Goal: Information Seeking & Learning: Learn about a topic

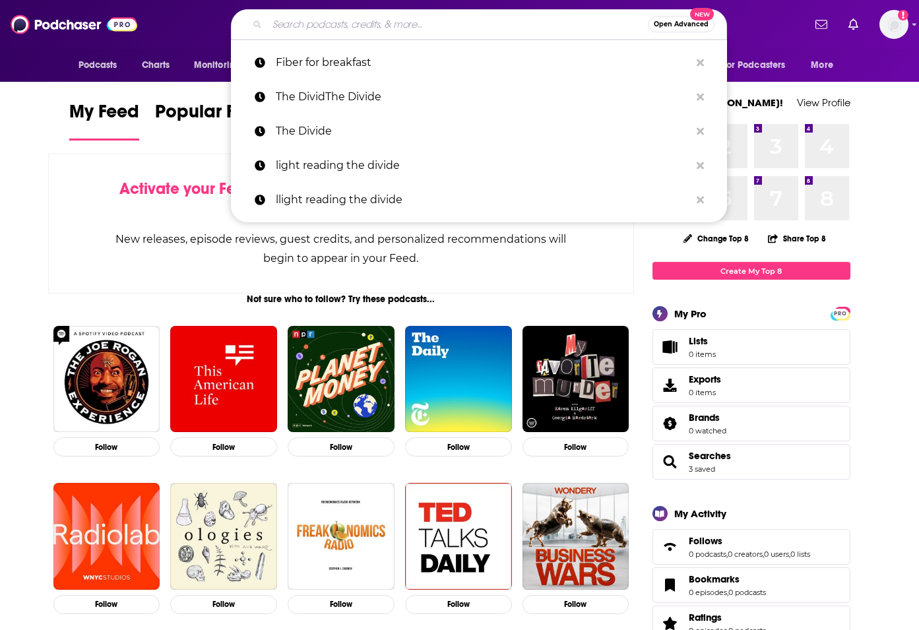
click at [420, 22] on input "Search podcasts, credits, & more..." at bounding box center [457, 24] width 381 height 21
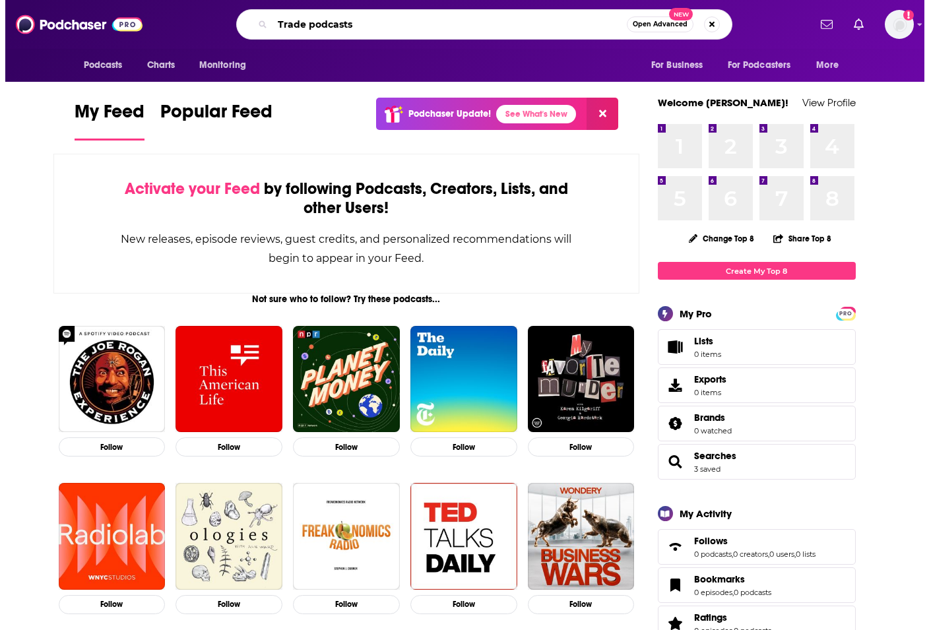
scroll to position [0, 11]
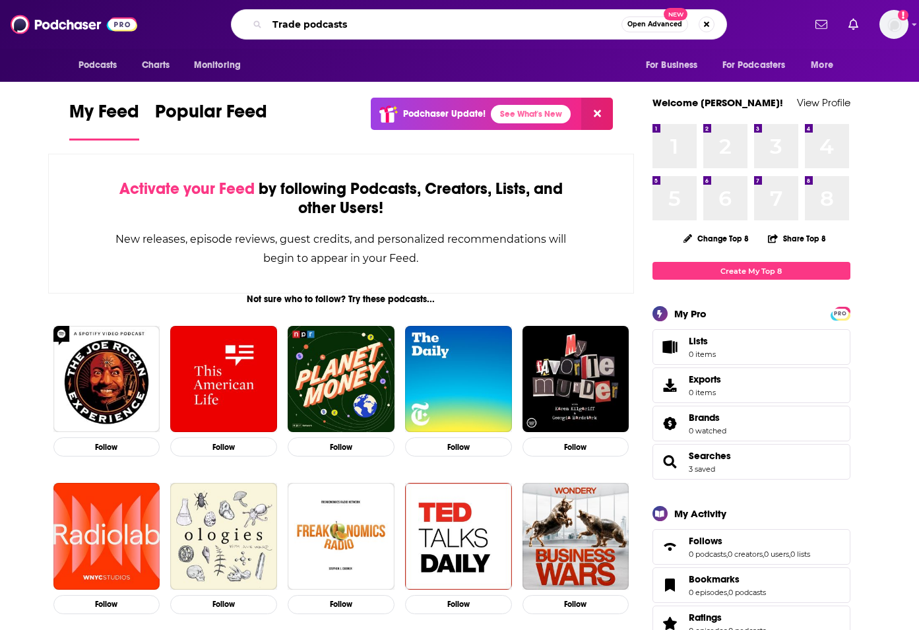
type input "Trade podcasts"
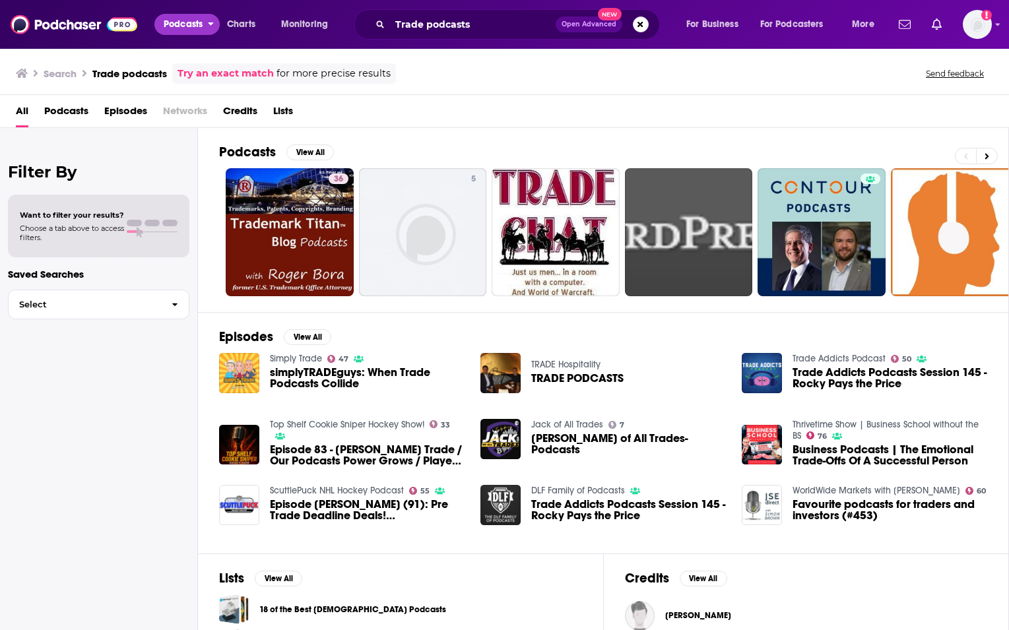
click at [194, 25] on span "Podcasts" at bounding box center [183, 24] width 39 height 18
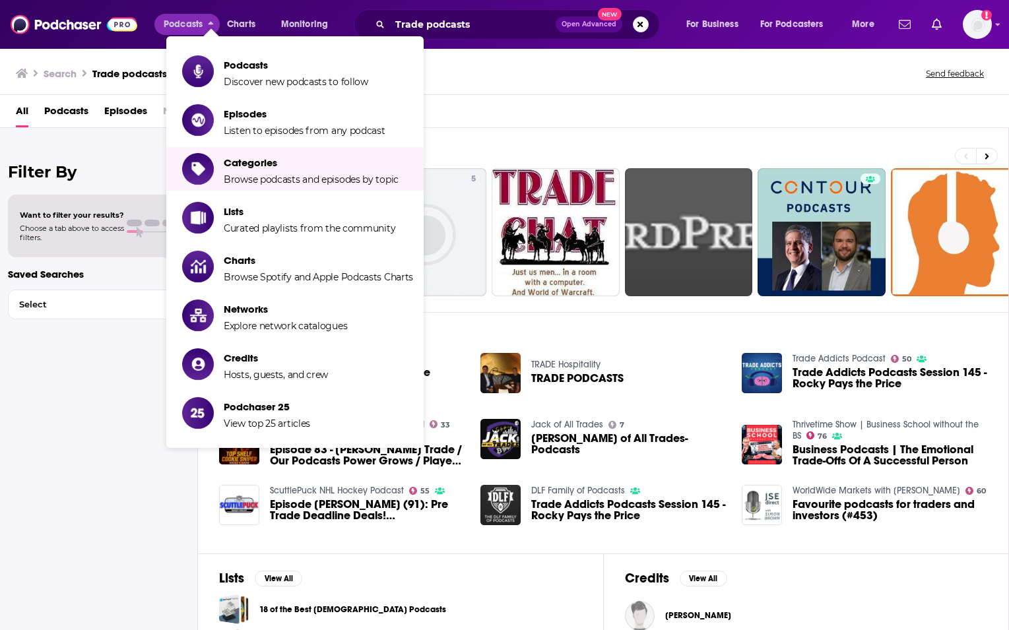
click at [115, 149] on div "Filter By Want to filter your results? Choose a tab above to access filters. Sa…" at bounding box center [99, 443] width 198 height 630
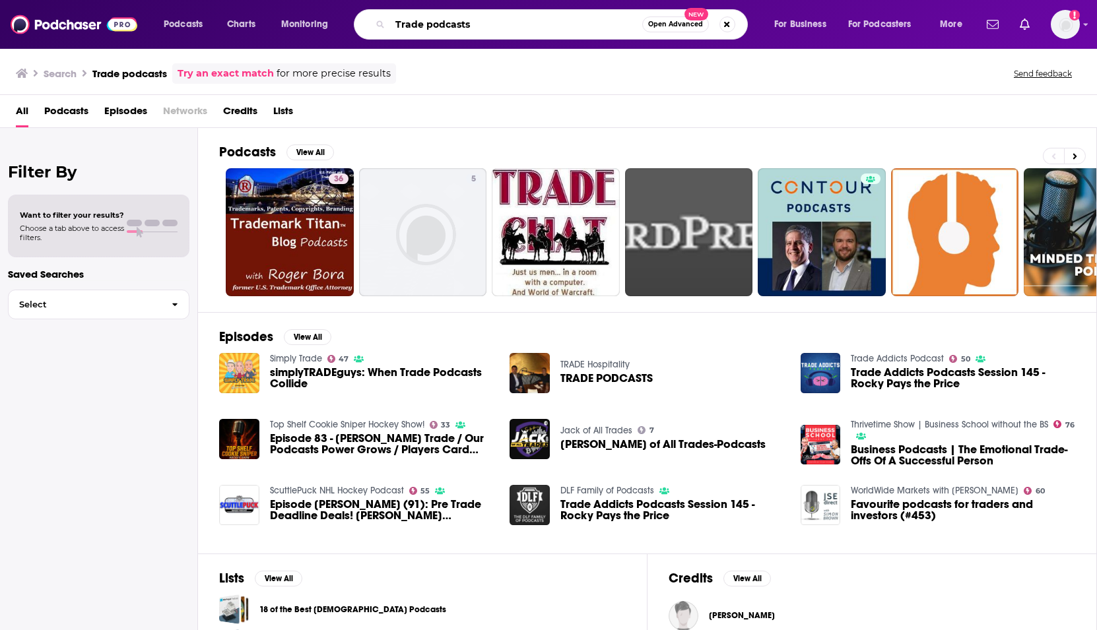
click at [460, 23] on input "Trade podcasts" at bounding box center [516, 24] width 252 height 21
drag, startPoint x: 426, startPoint y: 23, endPoint x: 391, endPoint y: 28, distance: 35.3
click at [391, 28] on input "Trade podcasts" at bounding box center [516, 24] width 252 height 21
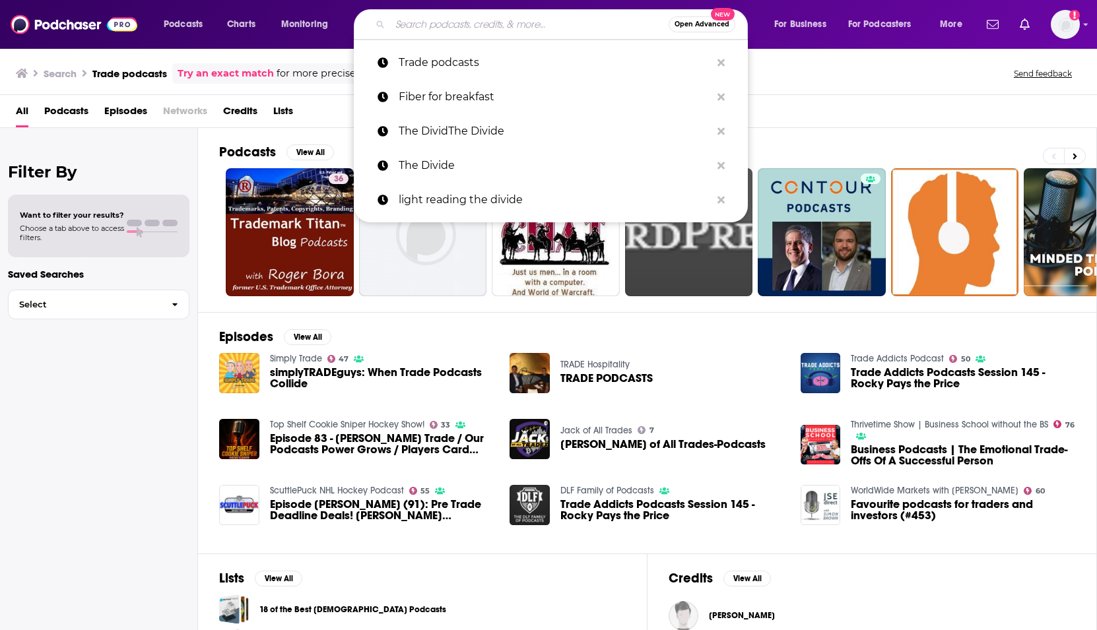
paste input "Materialism: A Materials Science Podcast"
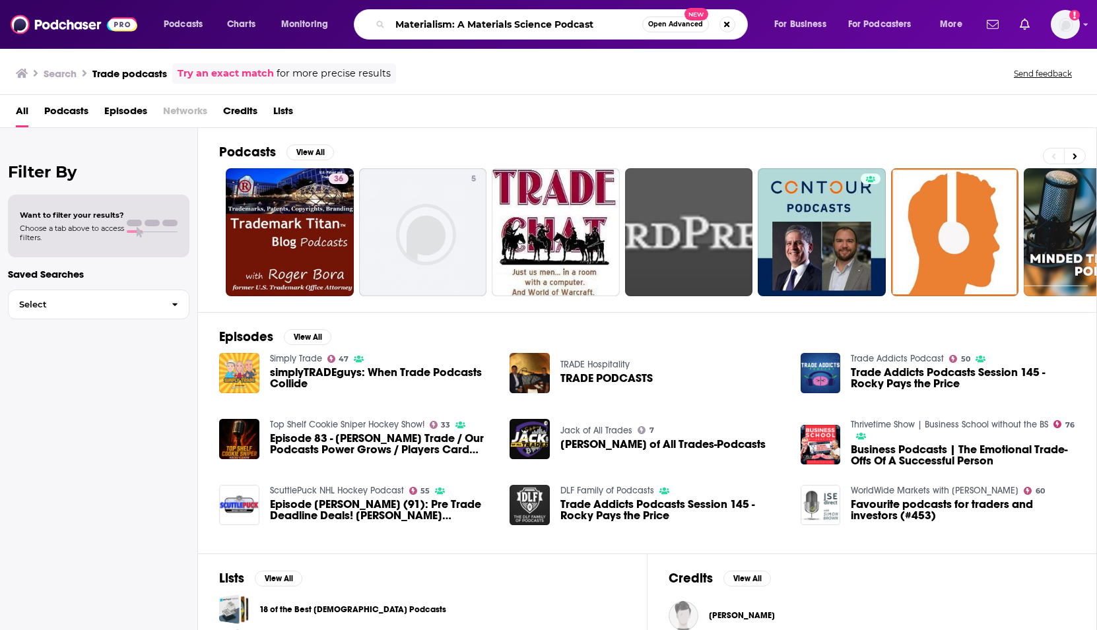
type input "Materialism: A Materials Science Podcast"
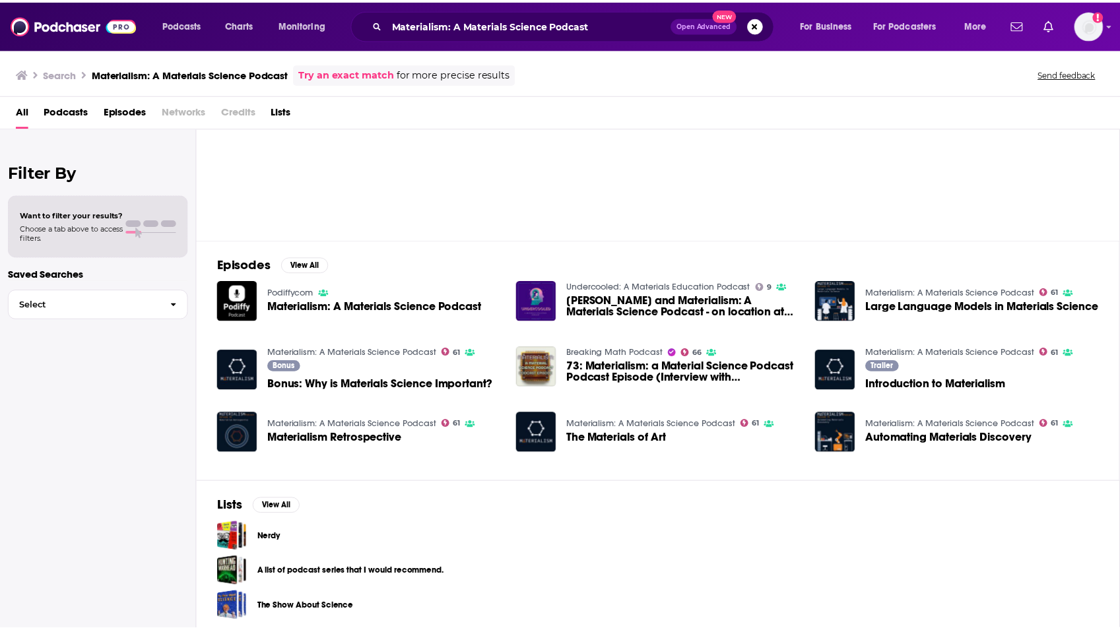
scroll to position [78, 0]
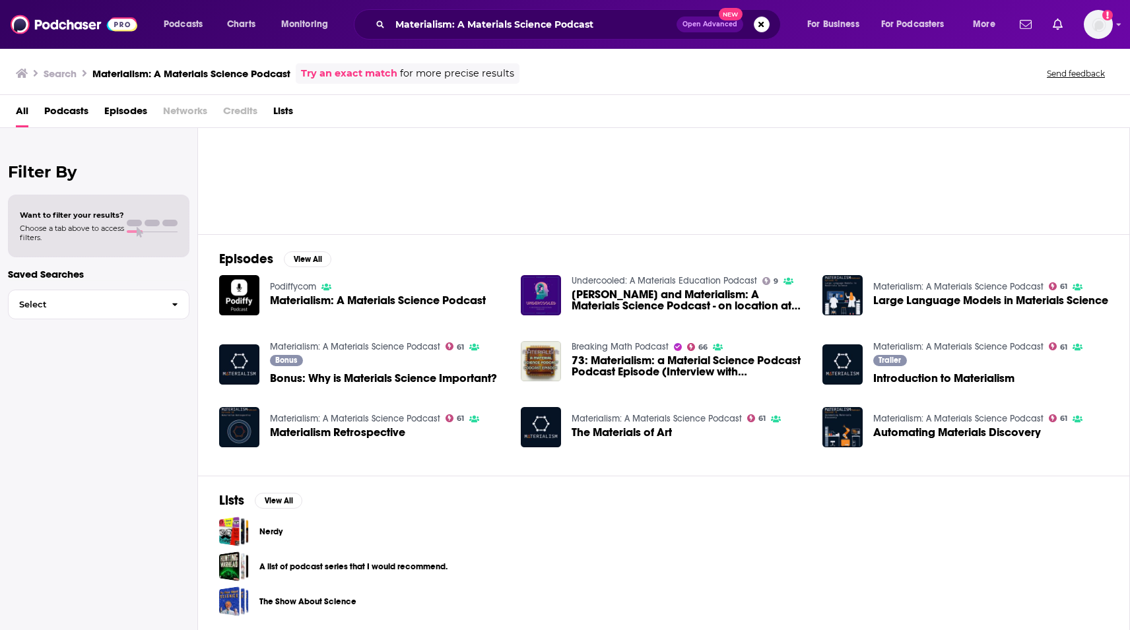
click at [362, 293] on div "Podiffycom Materialism: A Materials Science Podcast" at bounding box center [378, 295] width 216 height 41
click at [365, 301] on span "Materialism: A Materials Science Podcast" at bounding box center [378, 300] width 216 height 11
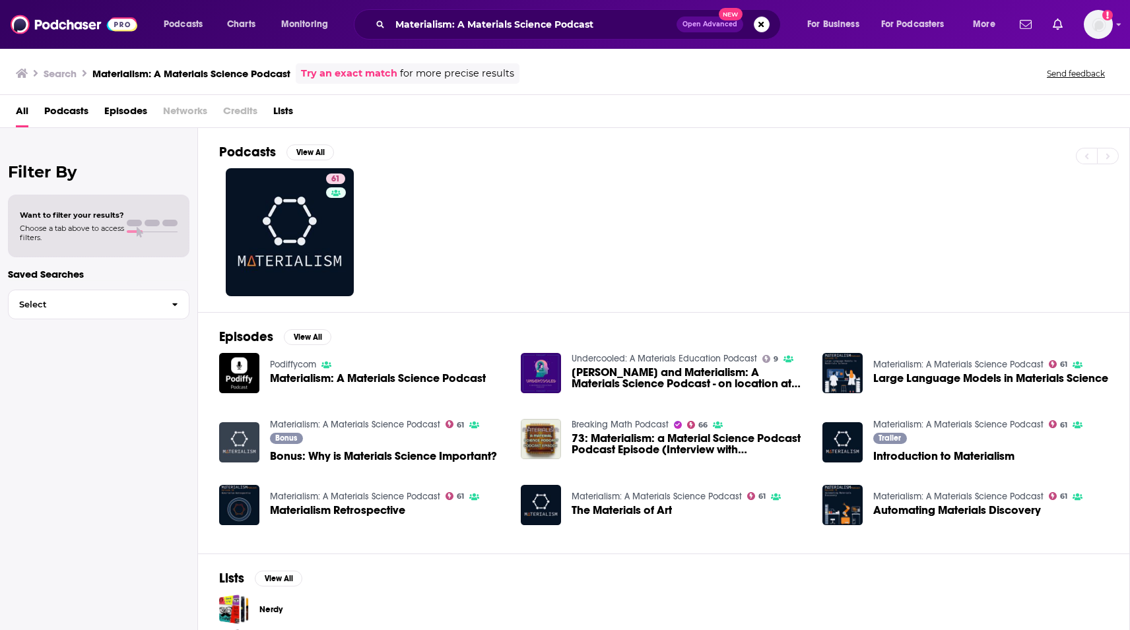
click at [242, 452] on img "Bonus: Why is Materials Science Important?" at bounding box center [239, 442] width 40 height 40
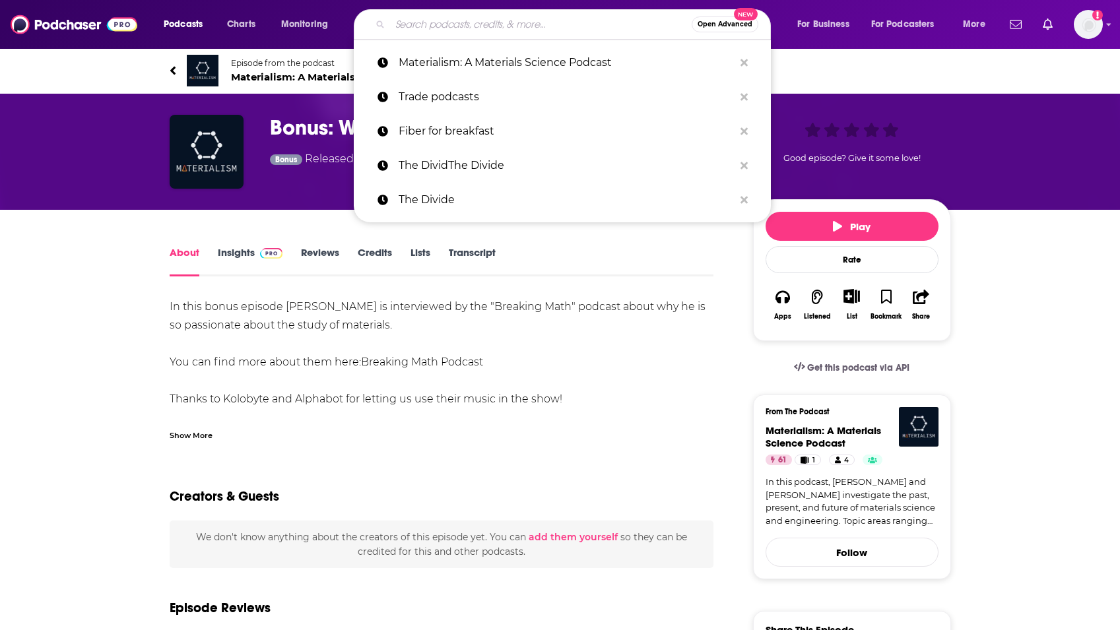
click at [424, 26] on input "Search podcasts, credits, & more..." at bounding box center [541, 24] width 302 height 21
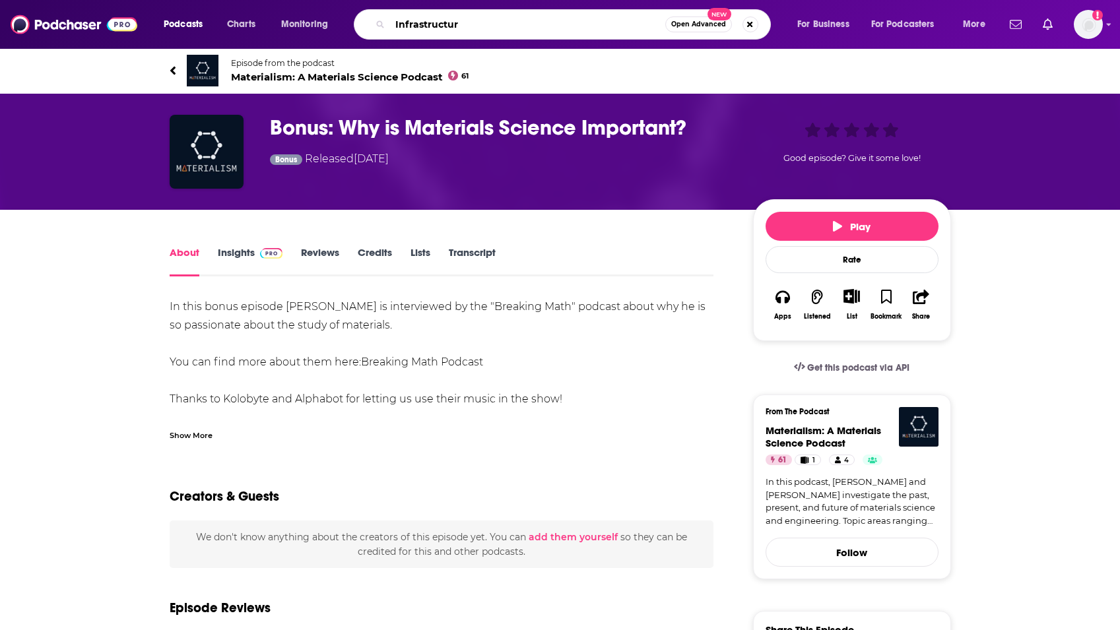
type input "Infrastructure"
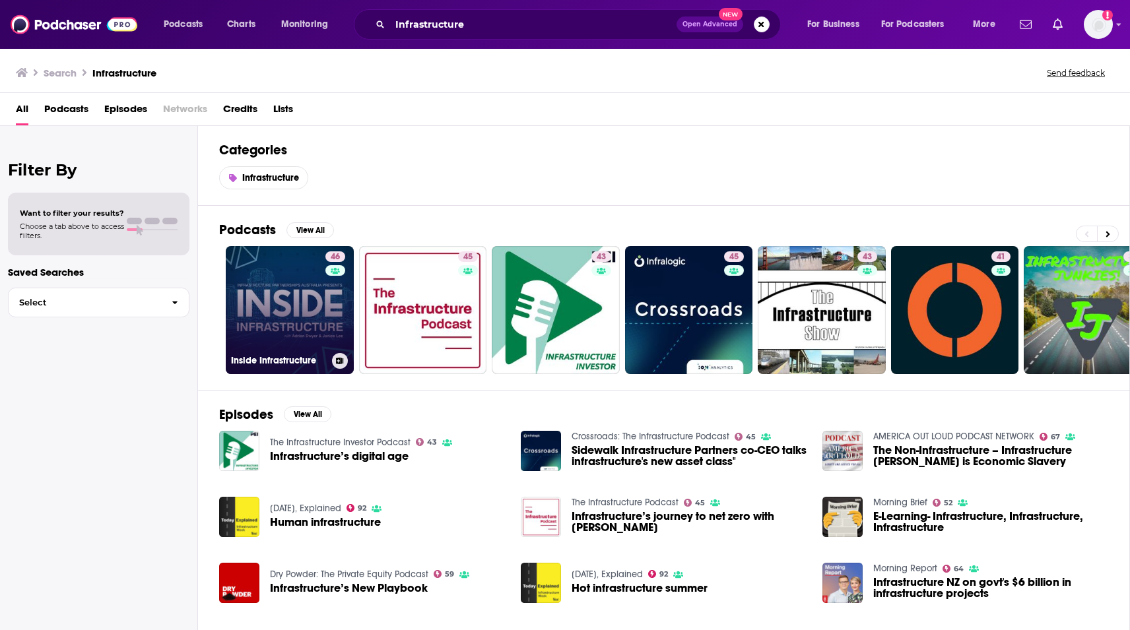
click at [275, 307] on link "46 Inside Infrastructure" at bounding box center [290, 310] width 128 height 128
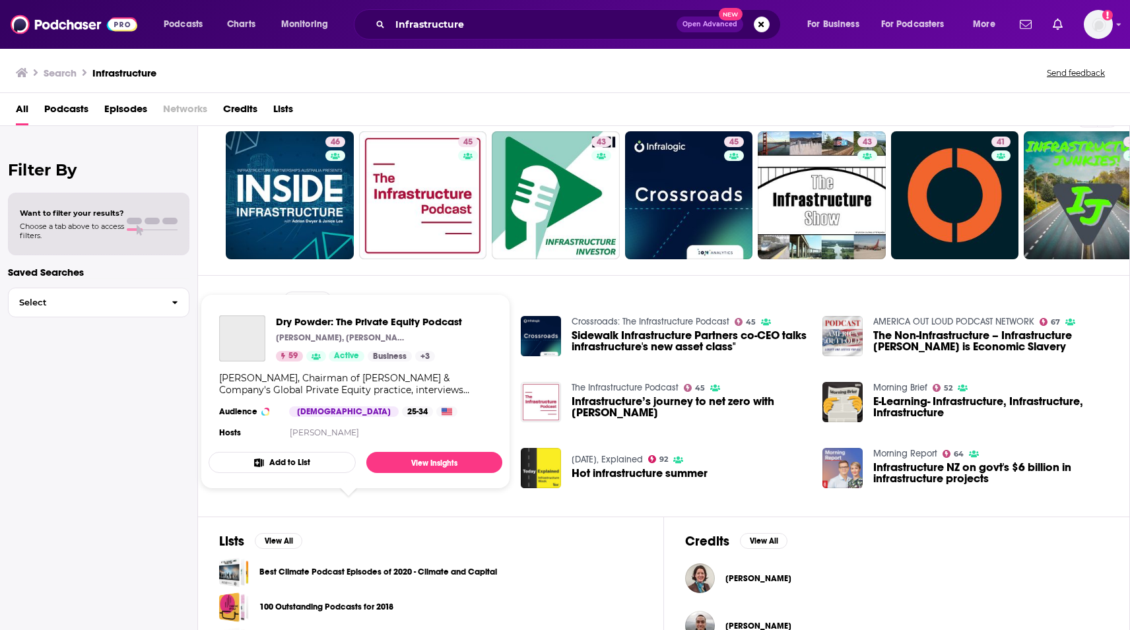
scroll to position [195, 0]
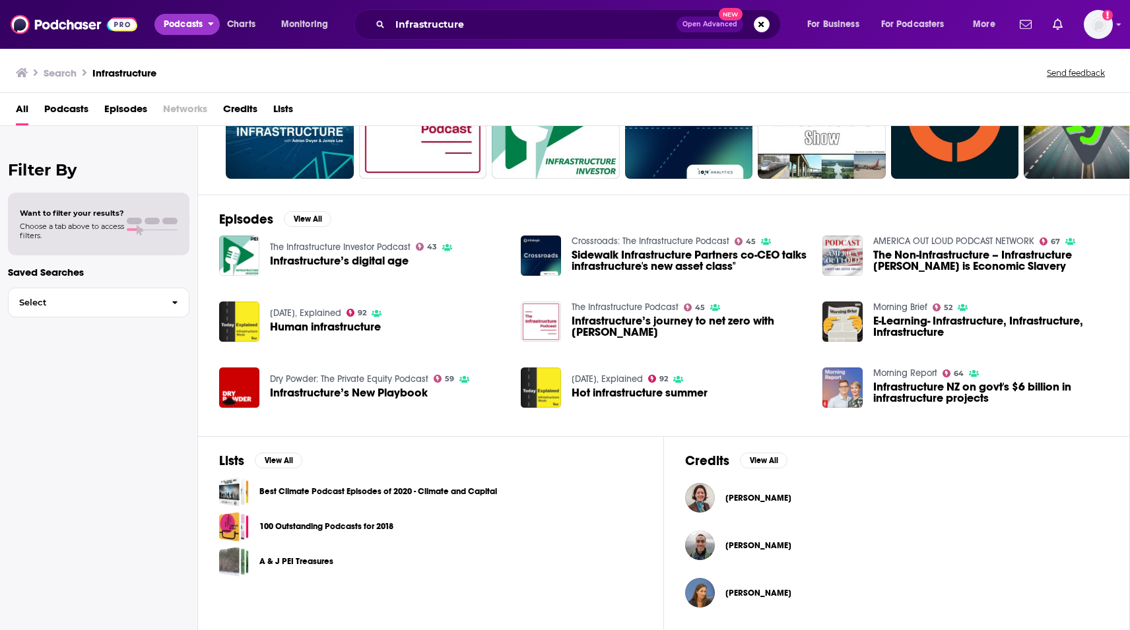
click at [185, 27] on span "Podcasts" at bounding box center [183, 24] width 39 height 18
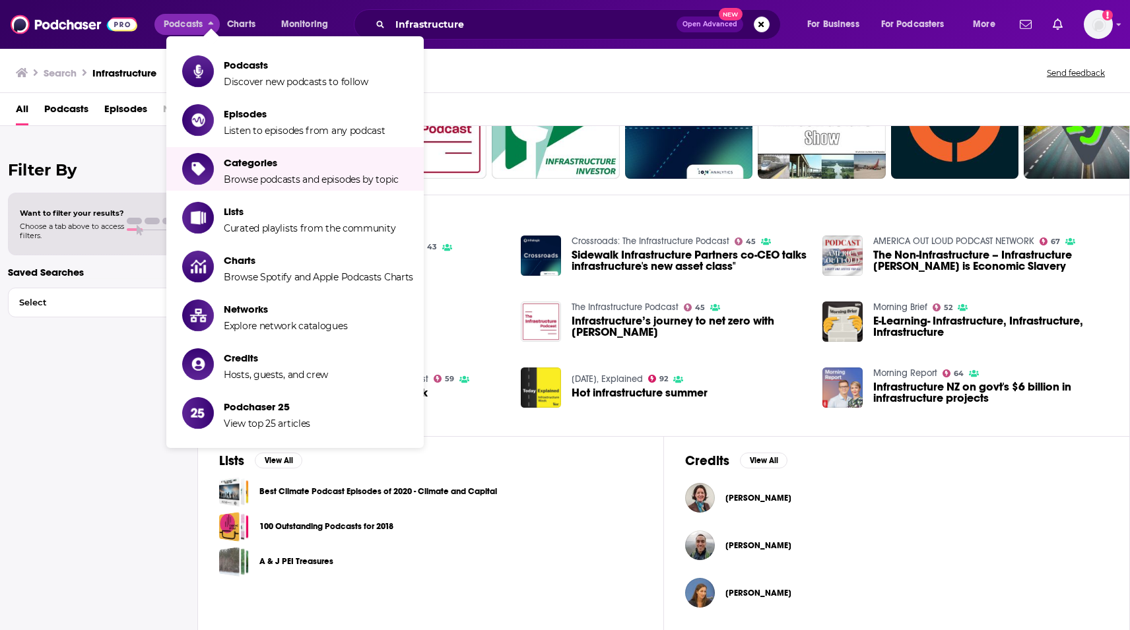
click at [682, 72] on div "Search Infrastructure Send feedback" at bounding box center [562, 72] width 1093 height 18
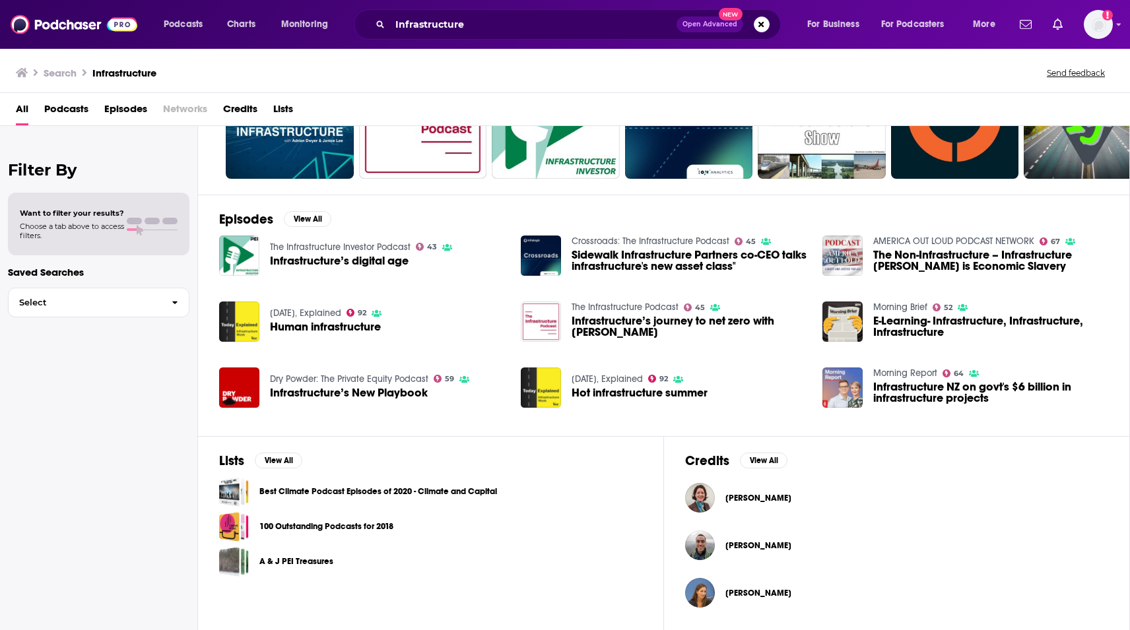
click at [75, 107] on span "Podcasts" at bounding box center [66, 111] width 44 height 27
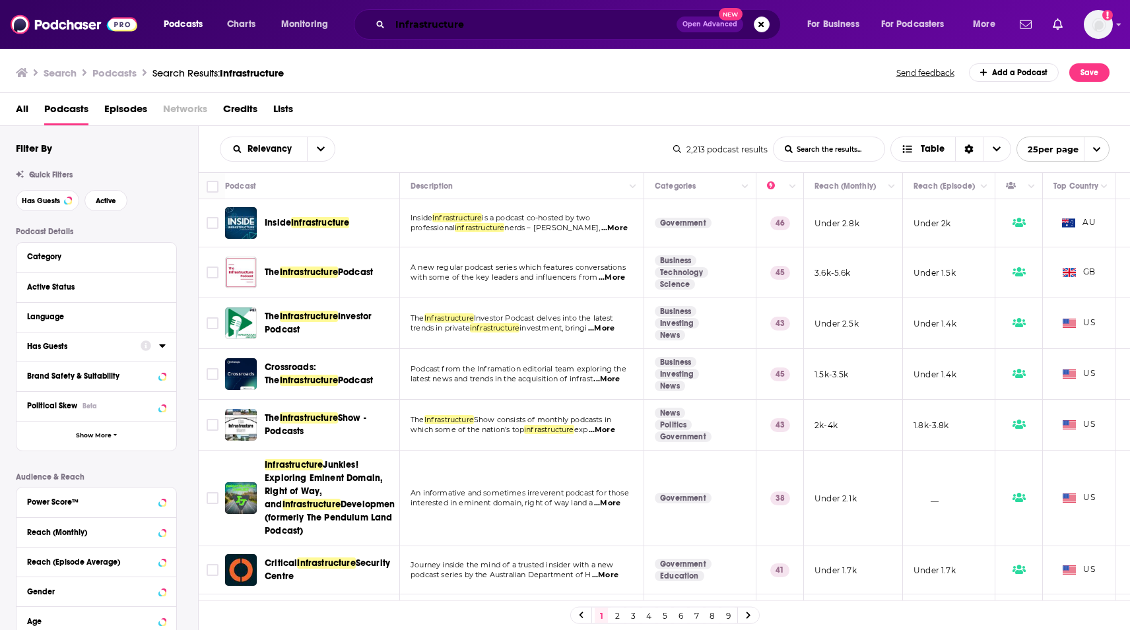
click at [546, 26] on input "Infrastructure" at bounding box center [533, 24] width 286 height 21
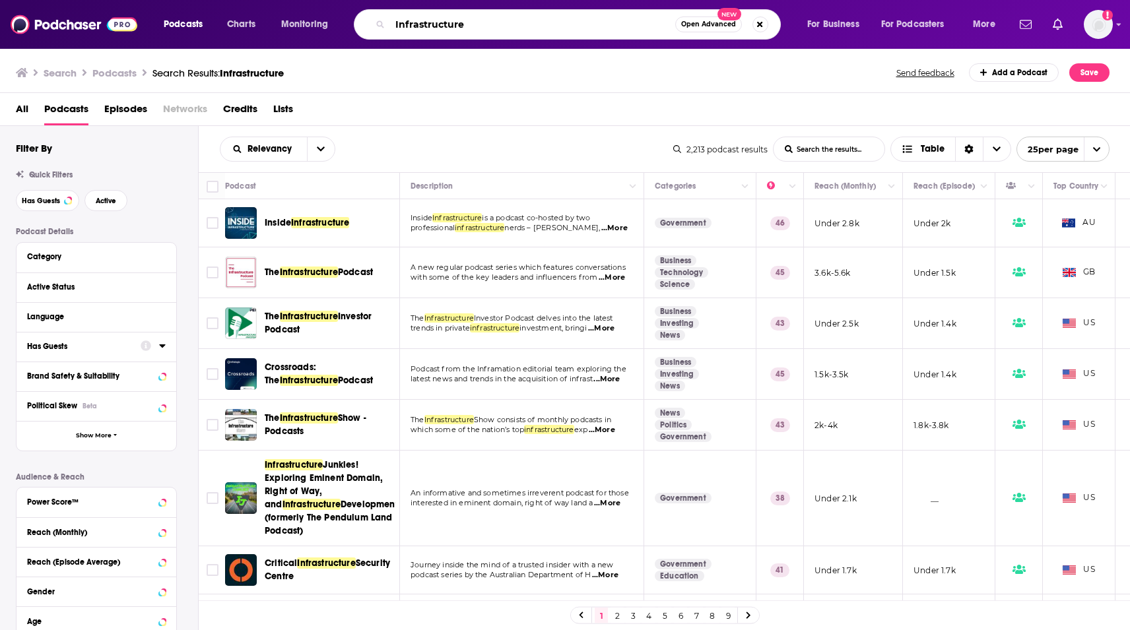
drag, startPoint x: 527, startPoint y: 22, endPoint x: 414, endPoint y: 44, distance: 114.9
click at [407, 34] on input "Infrastructure" at bounding box center [532, 24] width 285 height 21
paste input "Advanced Manufacturing Now"
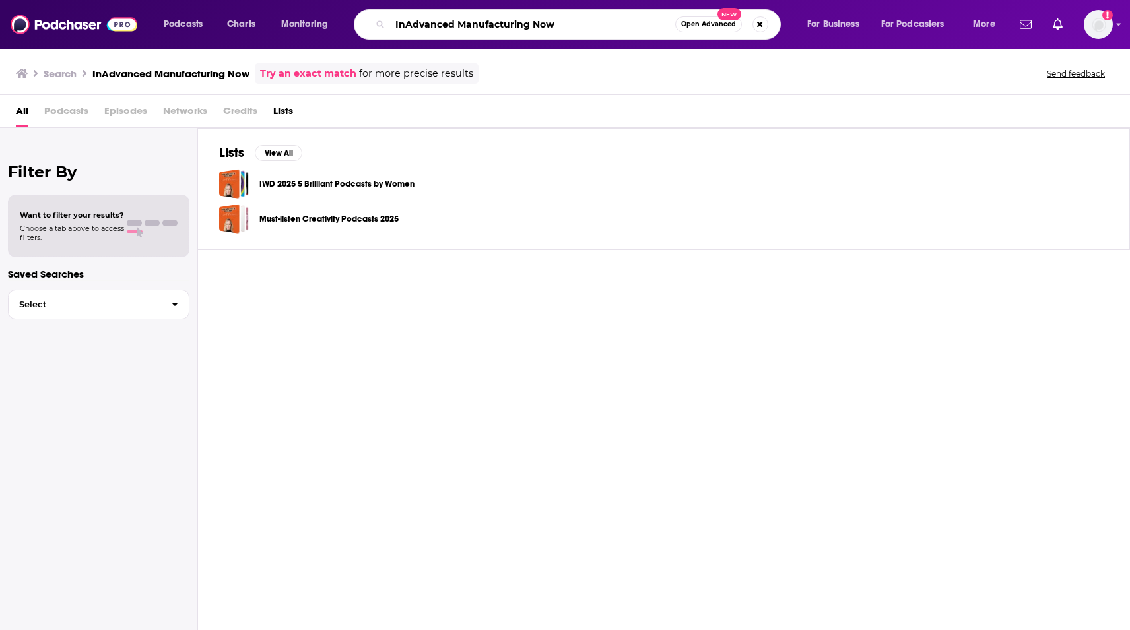
click at [403, 24] on input "InAdvanced Manufacturing Now" at bounding box center [532, 24] width 285 height 21
type input "Advanced Manufacturing Now"
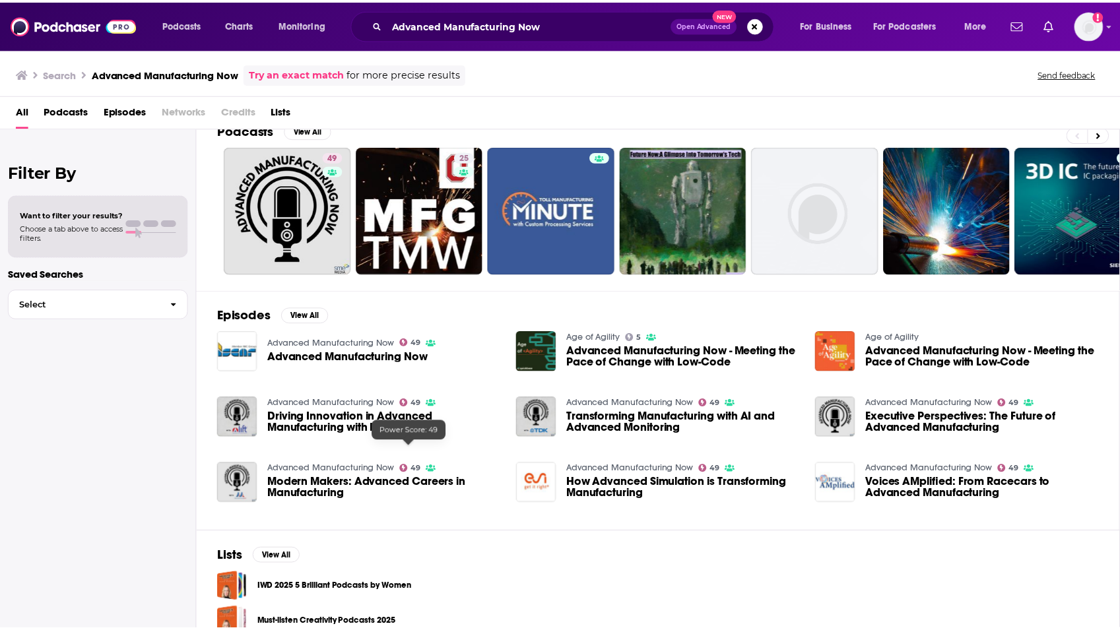
scroll to position [43, 0]
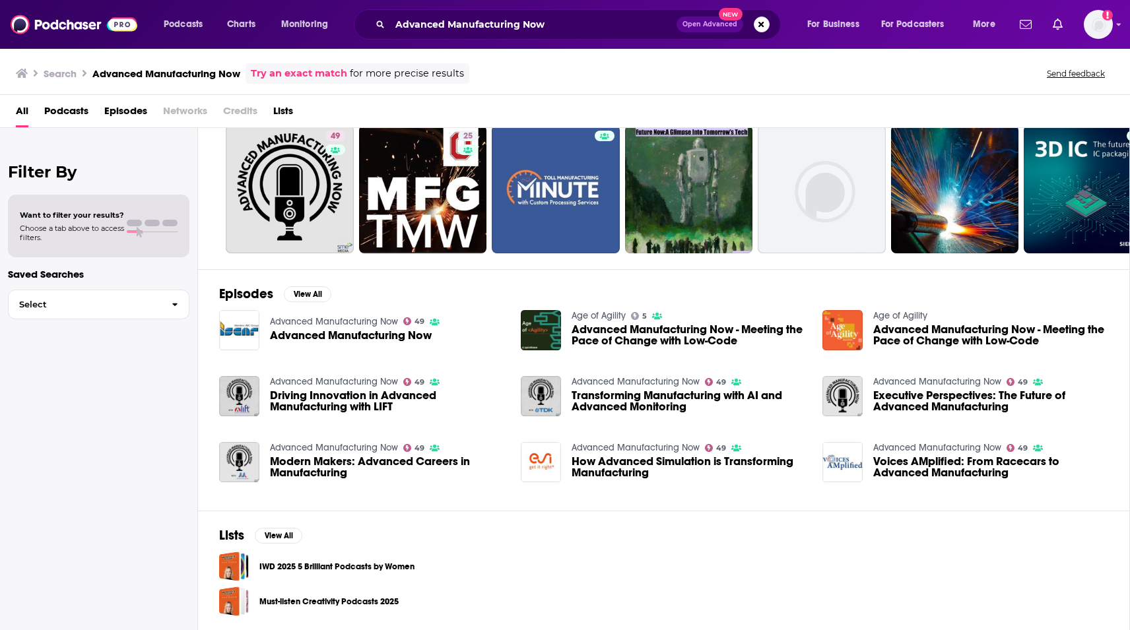
click at [319, 330] on span "Advanced Manufacturing Now" at bounding box center [351, 335] width 162 height 11
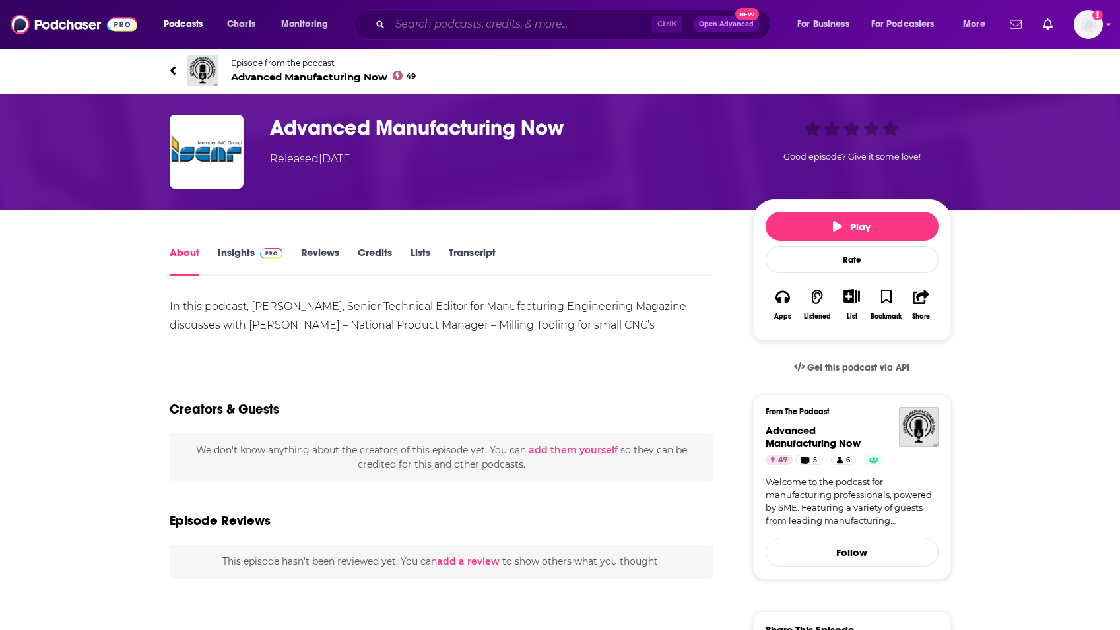
click at [478, 20] on input "Search podcasts, credits, & more..." at bounding box center [520, 24] width 261 height 21
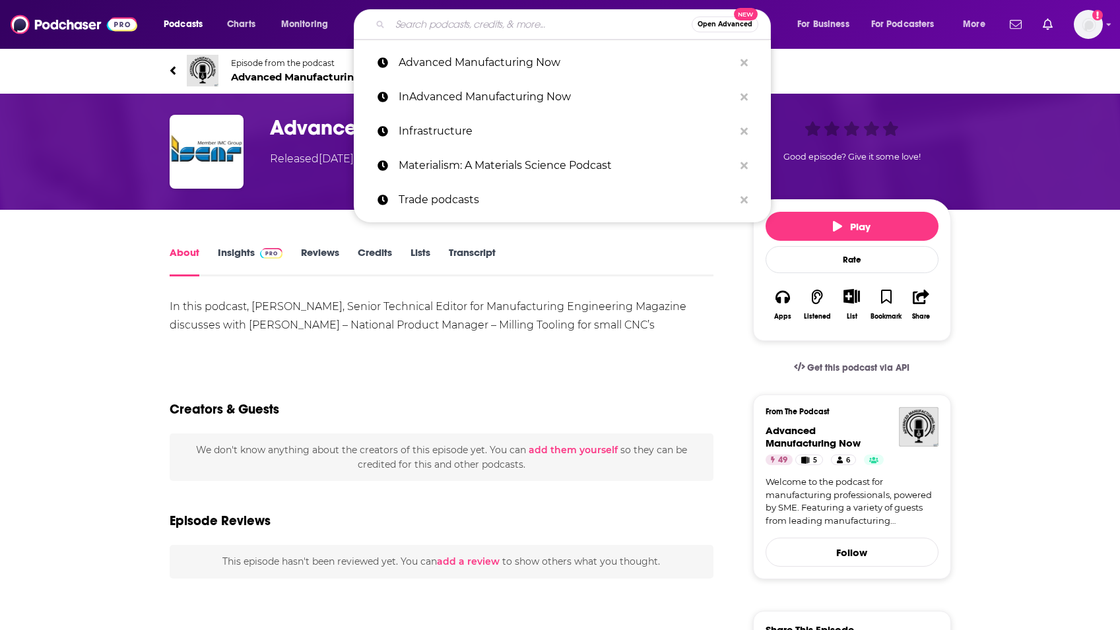
paste input "Manufacturing Happy Hour"
type input "Manufacturing Happy Hour"
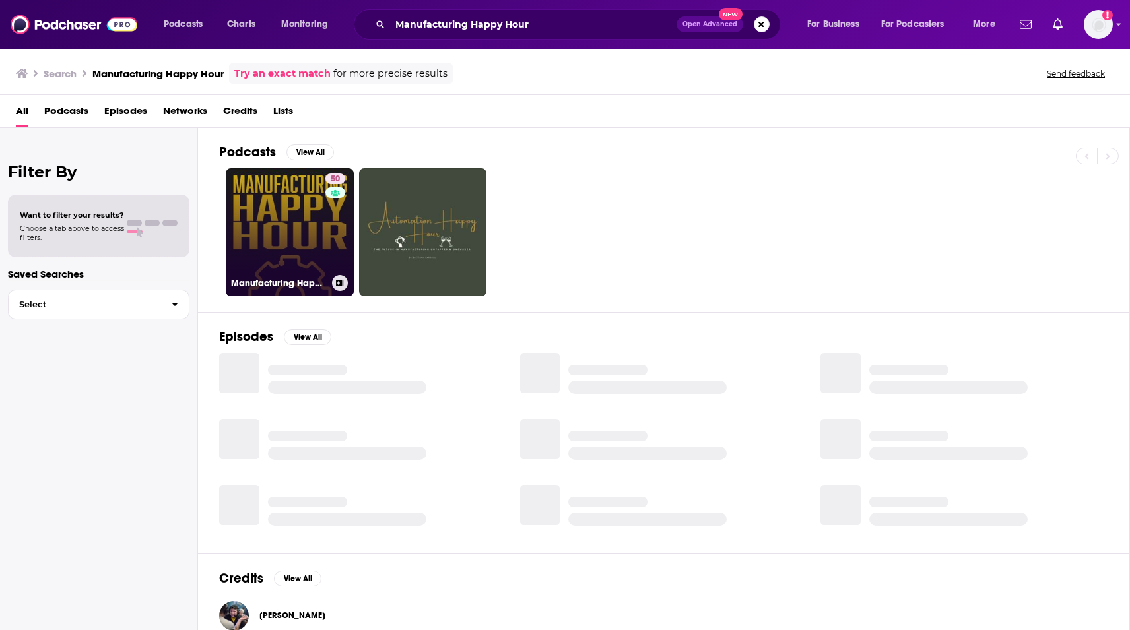
click at [273, 222] on link "50 Manufacturing Happy Hour" at bounding box center [290, 232] width 128 height 128
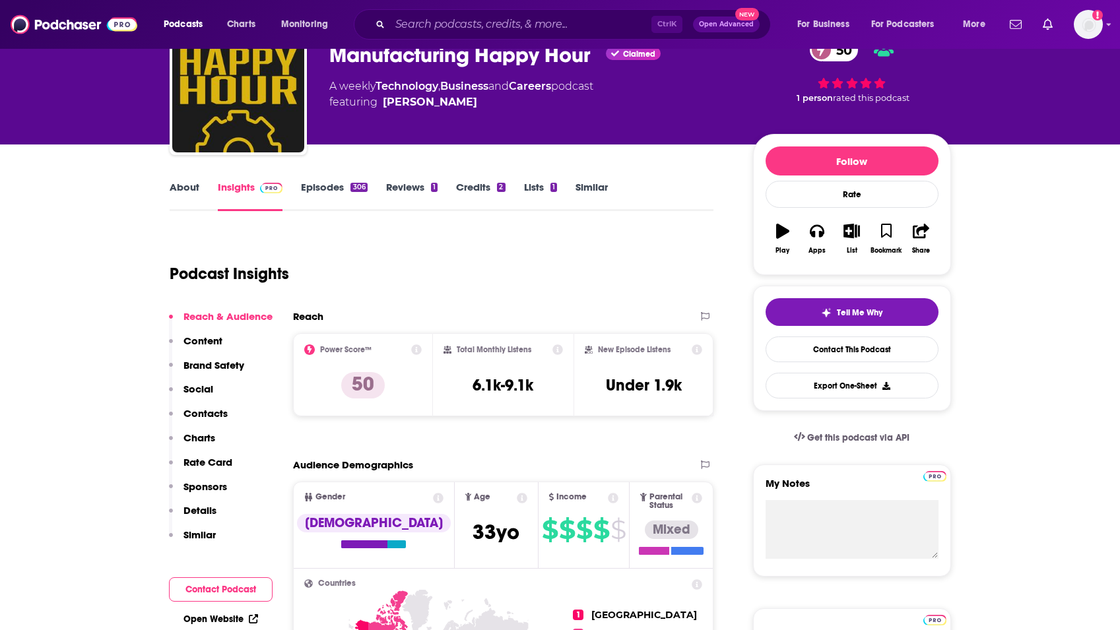
scroll to position [66, 0]
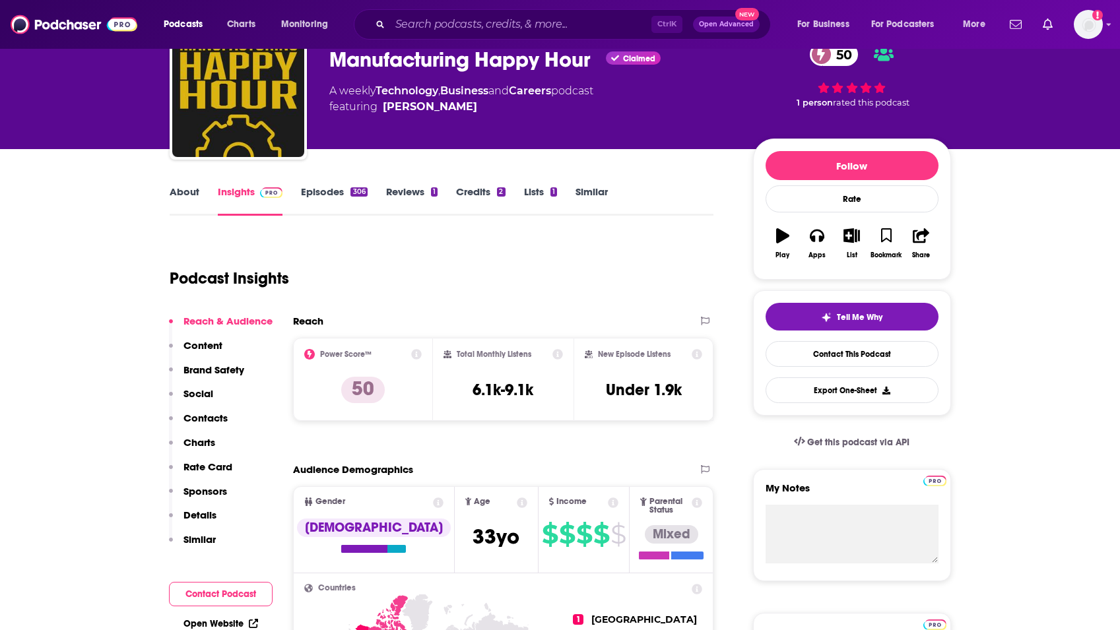
click at [330, 183] on div "About Insights Episodes 306 Reviews 1 Credits 2 Lists 1 Similar" at bounding box center [442, 199] width 544 height 32
click at [331, 189] on link "Episodes 306" at bounding box center [334, 200] width 66 height 30
